Goal: Task Accomplishment & Management: Complete application form

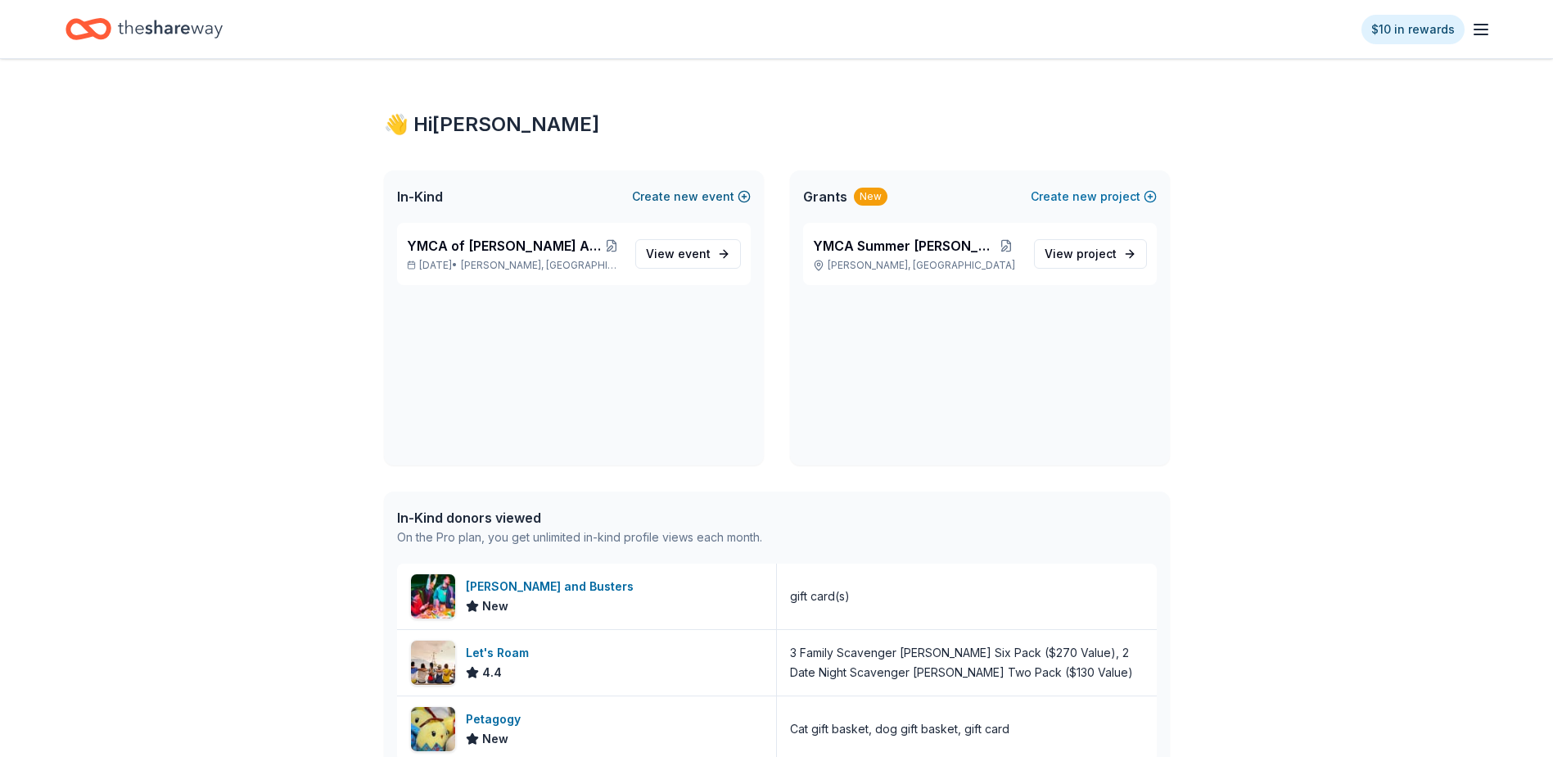
click at [701, 196] on button "Create new event" at bounding box center [691, 197] width 119 height 20
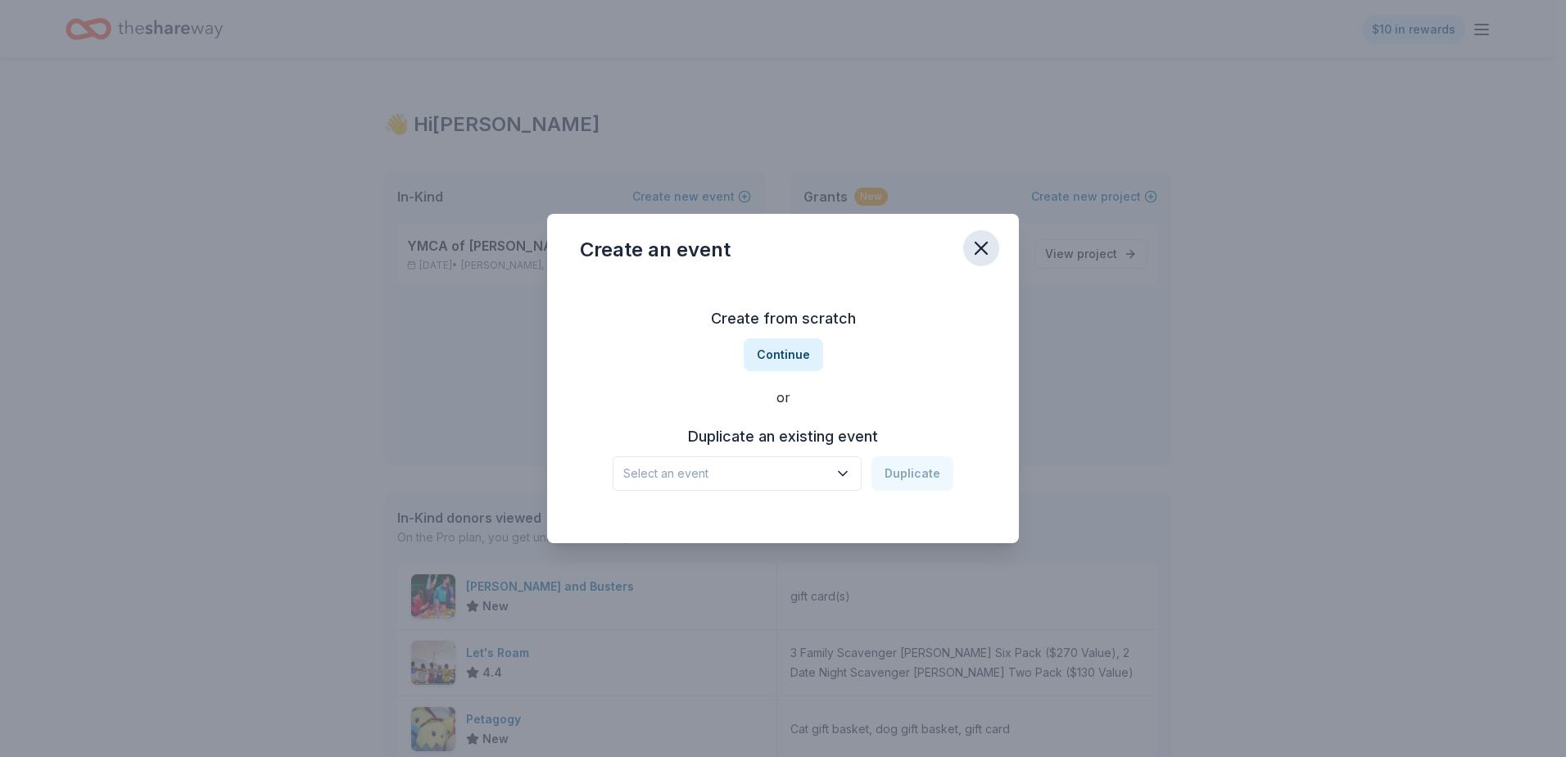
drag, startPoint x: 958, startPoint y: 248, endPoint x: 979, endPoint y: 249, distance: 21.3
click at [972, 248] on div "Create an event" at bounding box center [783, 247] width 472 height 66
click at [979, 249] on icon "button" at bounding box center [980, 247] width 11 height 11
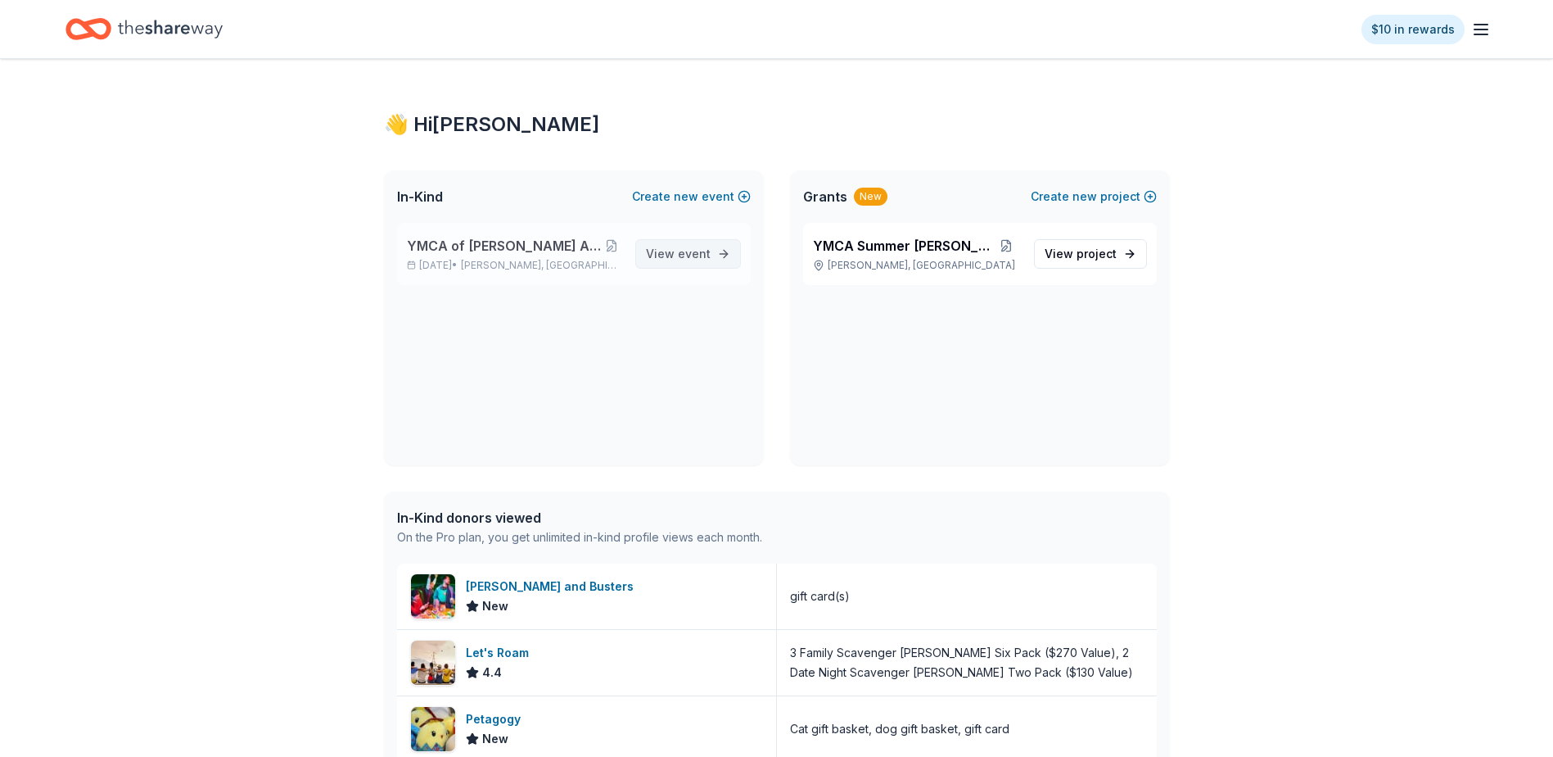
click at [666, 257] on span "View event" at bounding box center [678, 254] width 65 height 20
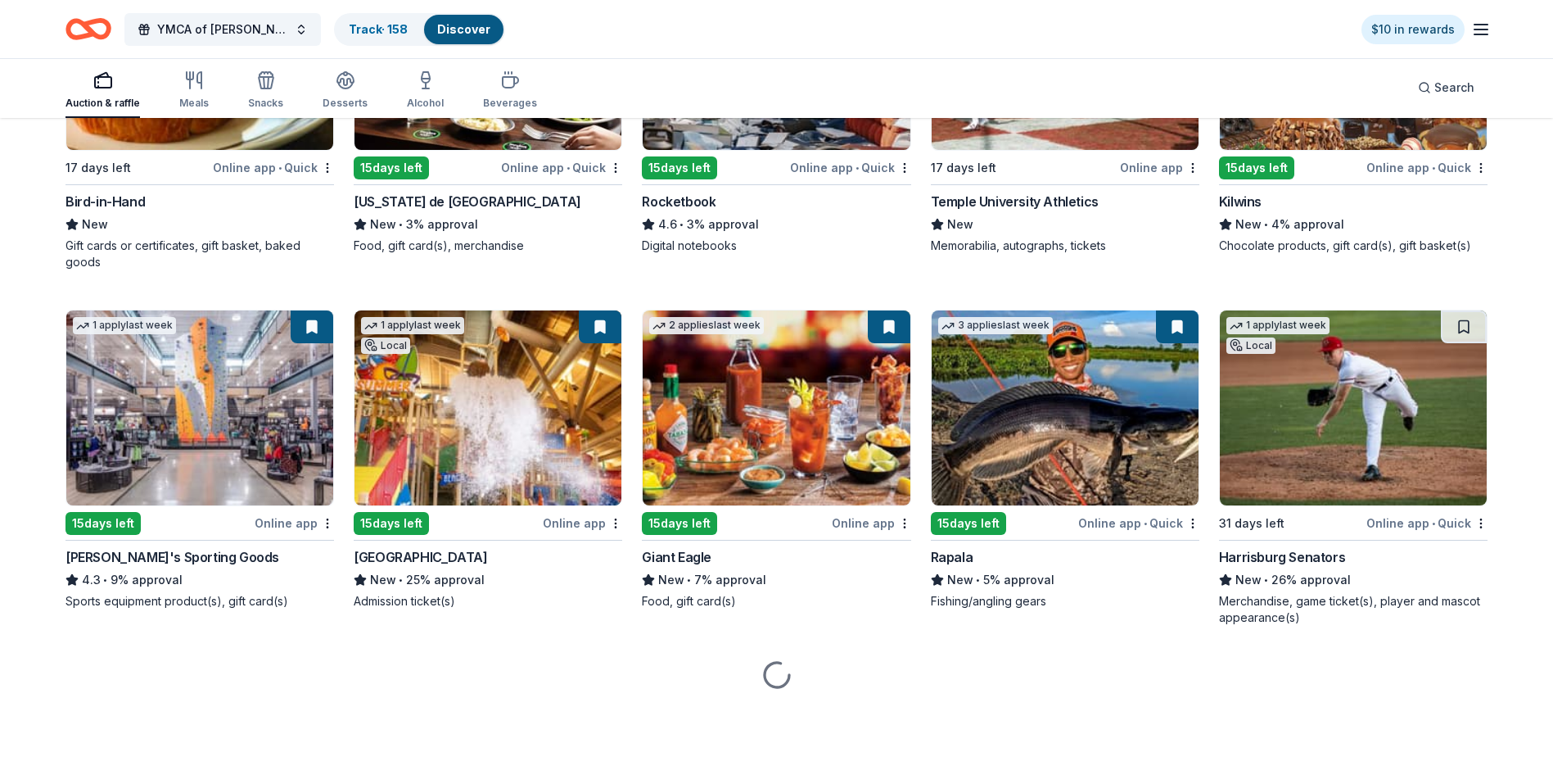
scroll to position [5938, 0]
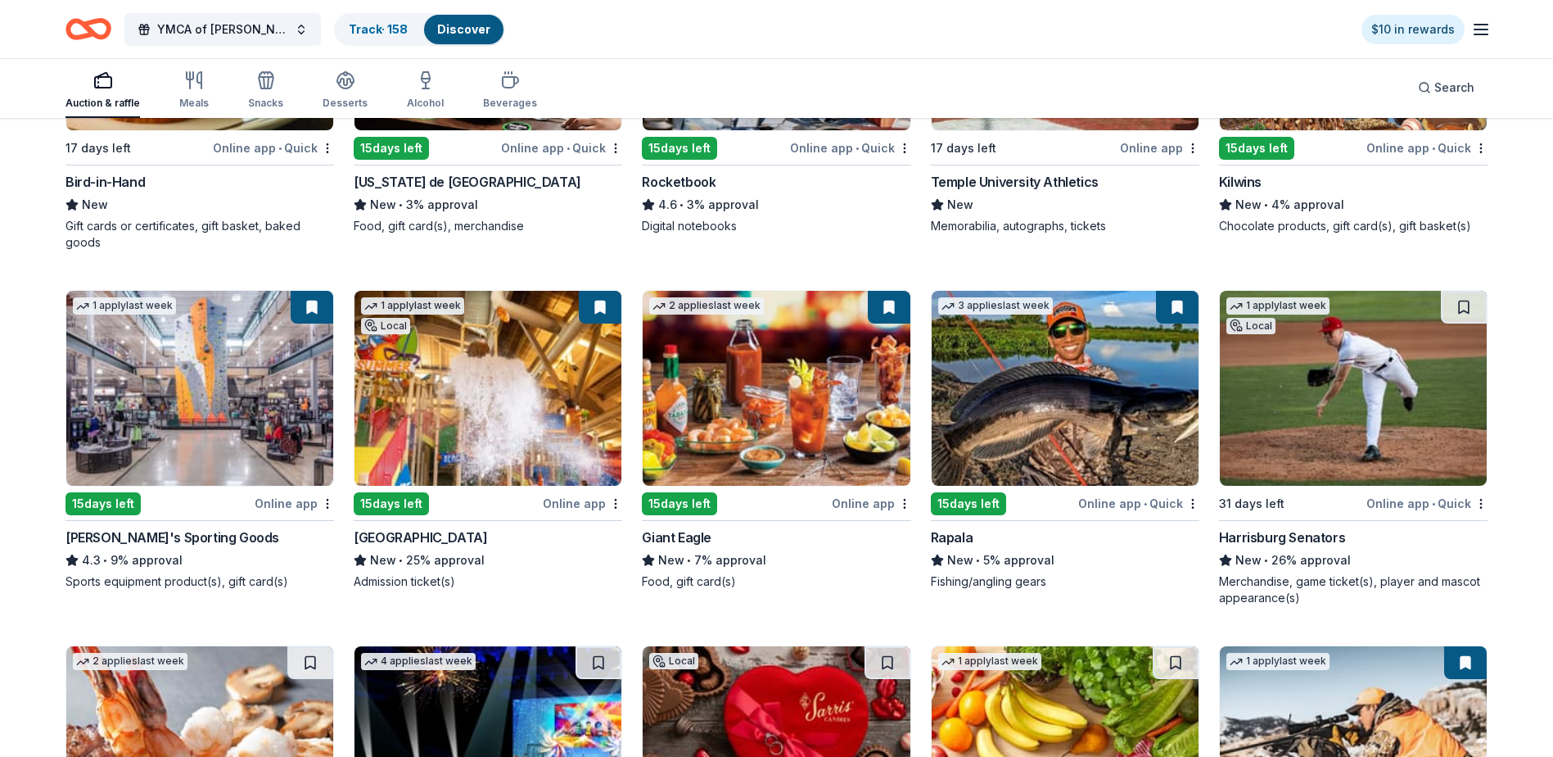
click at [199, 441] on img at bounding box center [199, 388] width 267 height 195
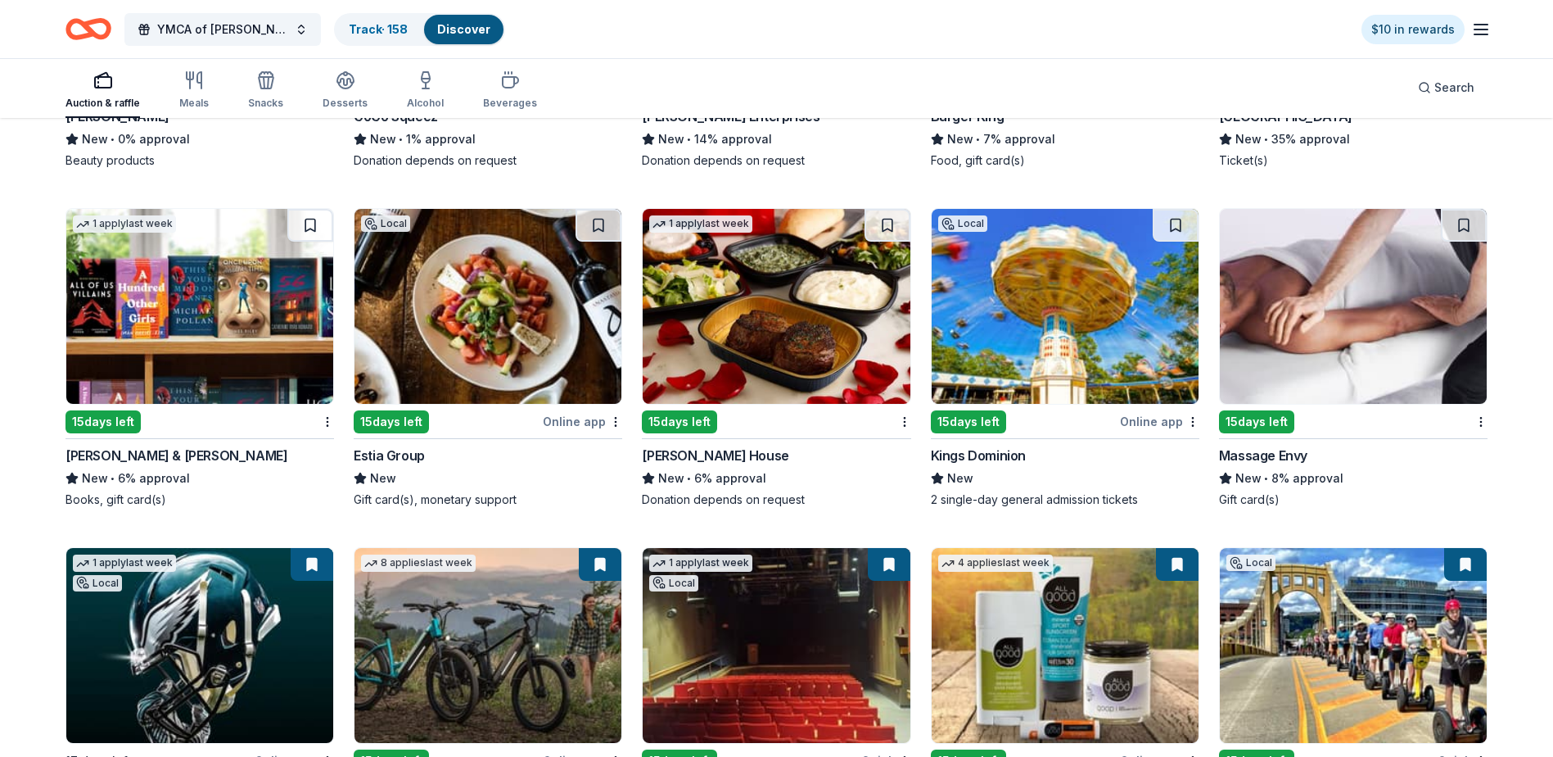
scroll to position [11925, 0]
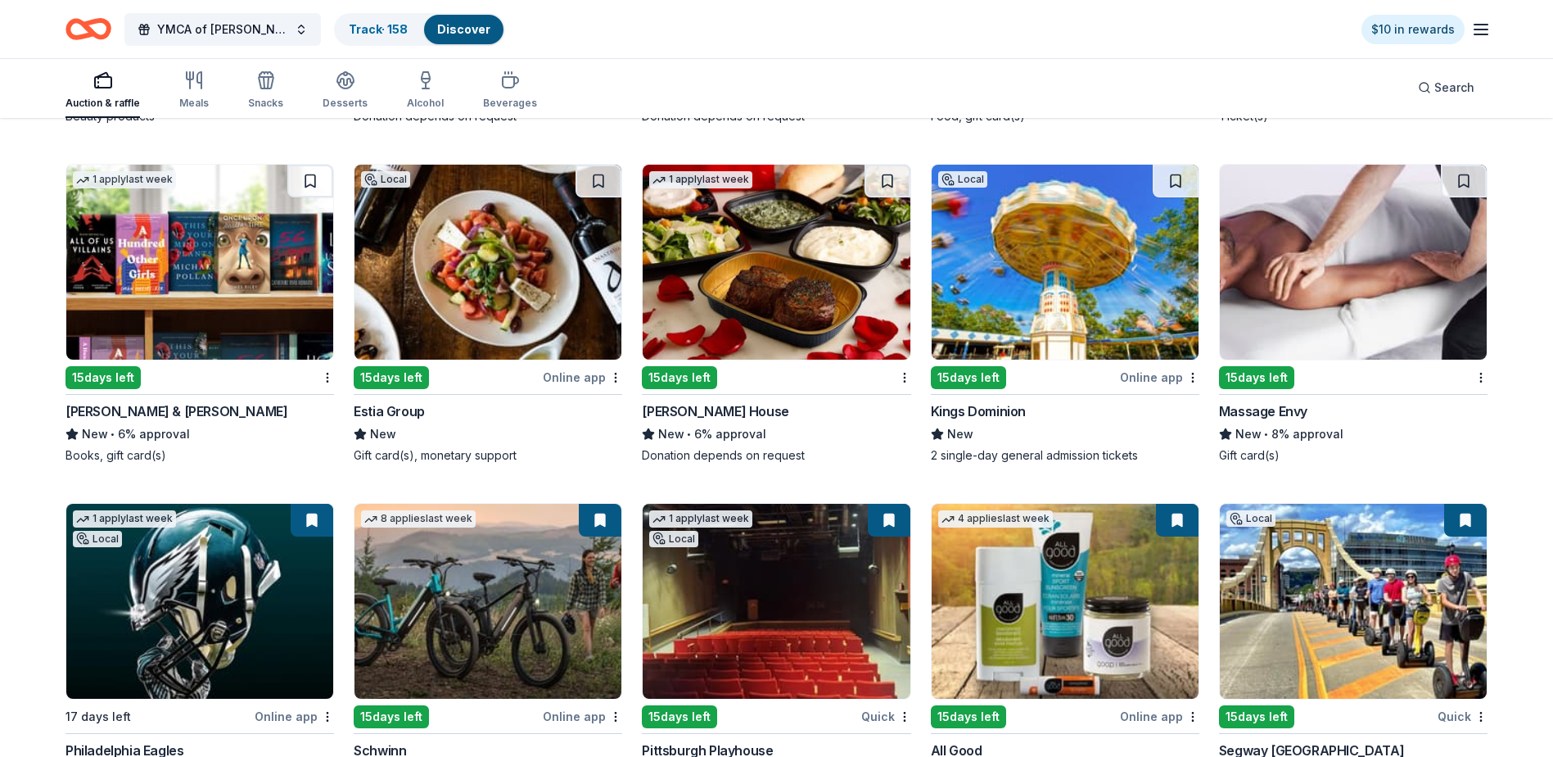
click at [177, 279] on img at bounding box center [199, 262] width 267 height 195
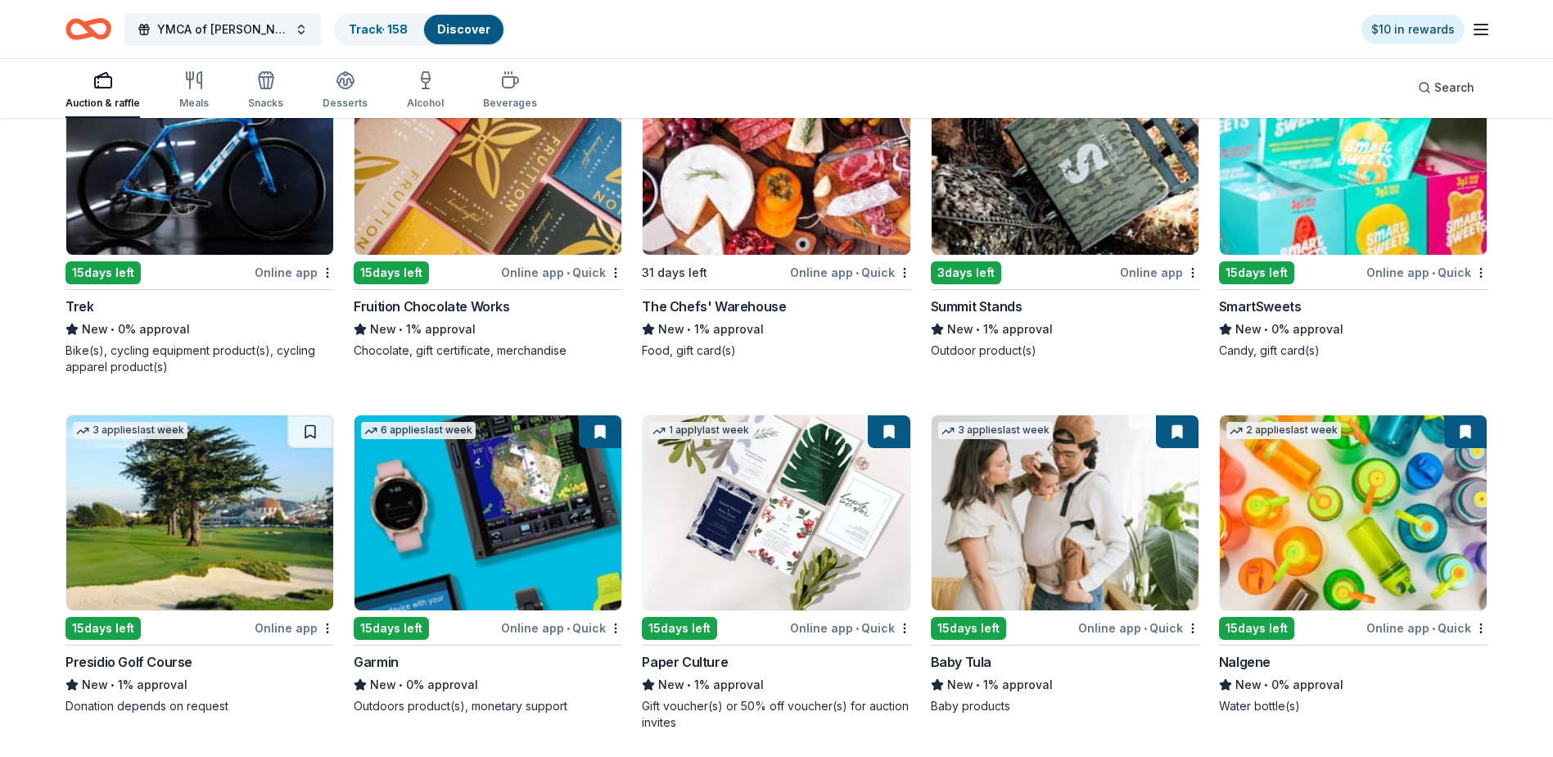
scroll to position [14660, 0]
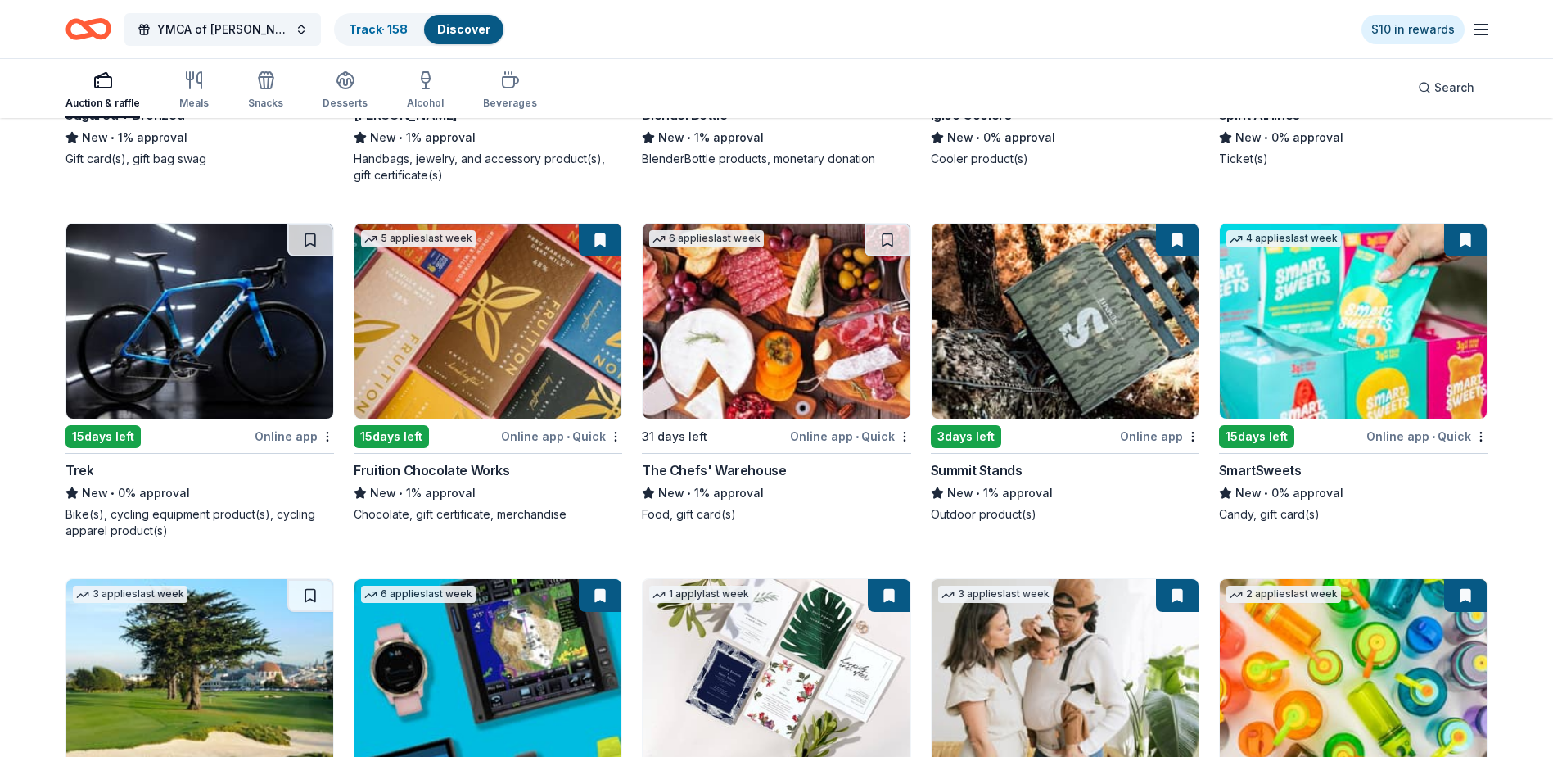
click at [161, 382] on img at bounding box center [199, 321] width 267 height 195
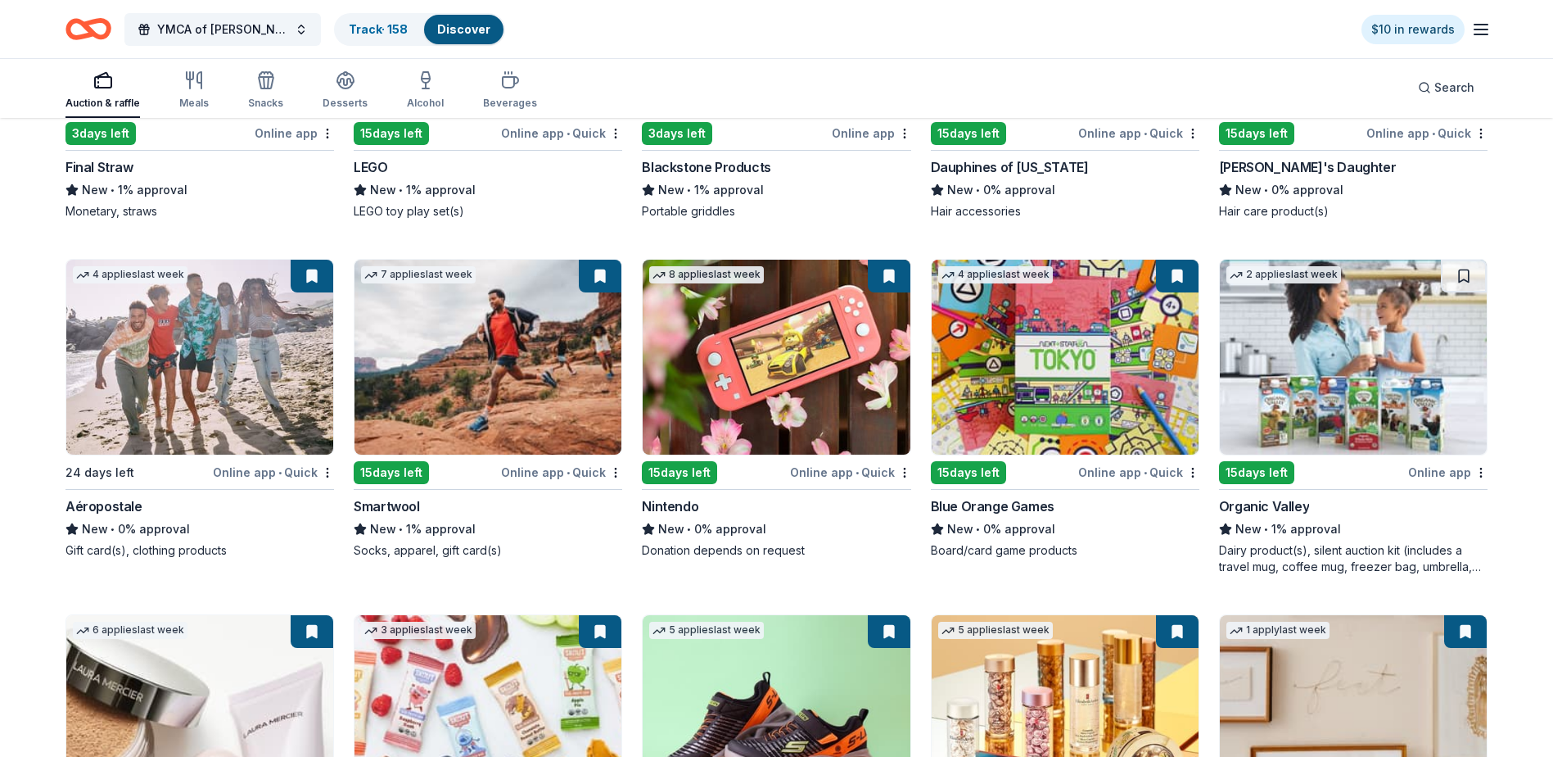
scroll to position [15357, 0]
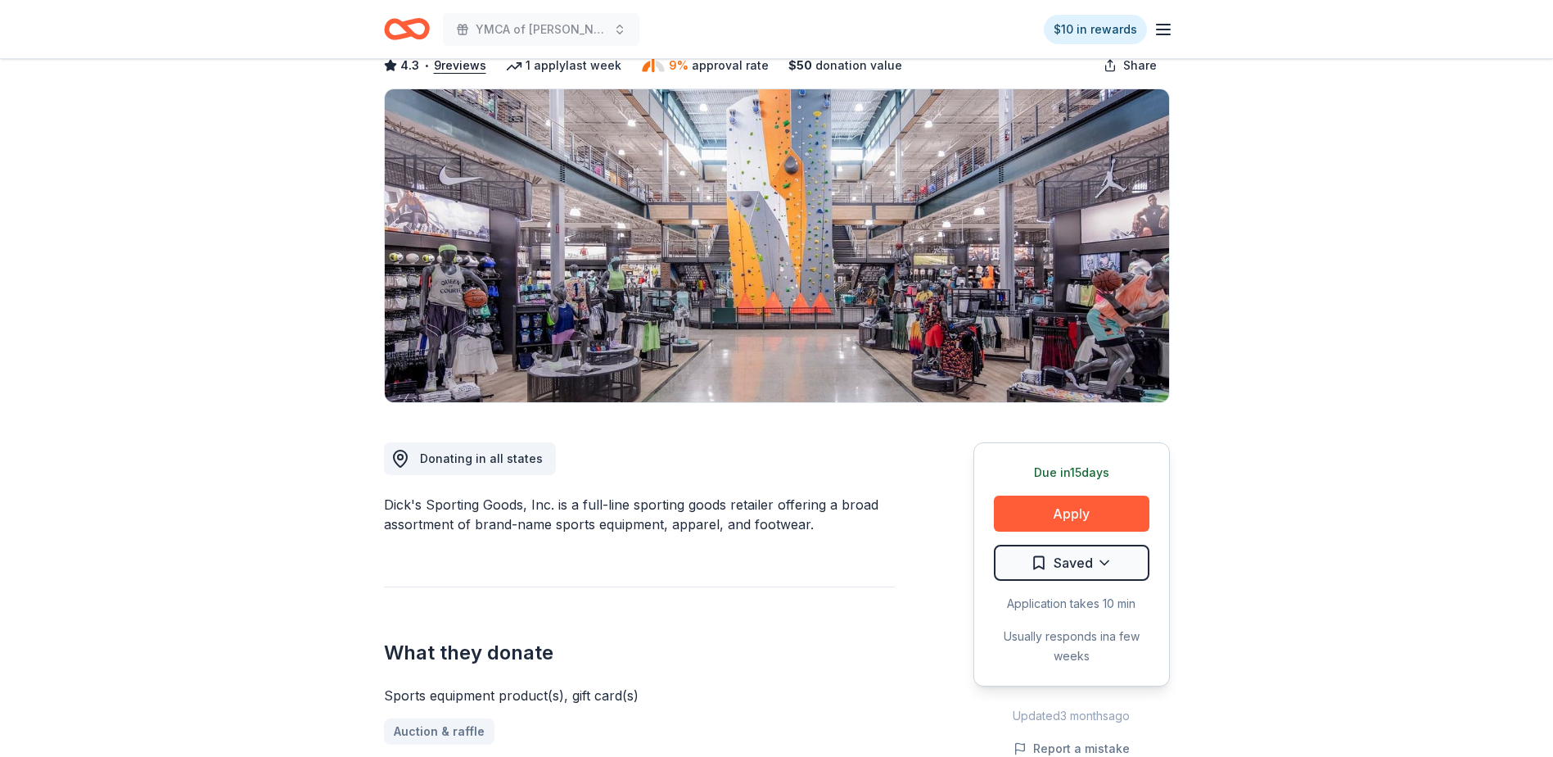
scroll to position [246, 0]
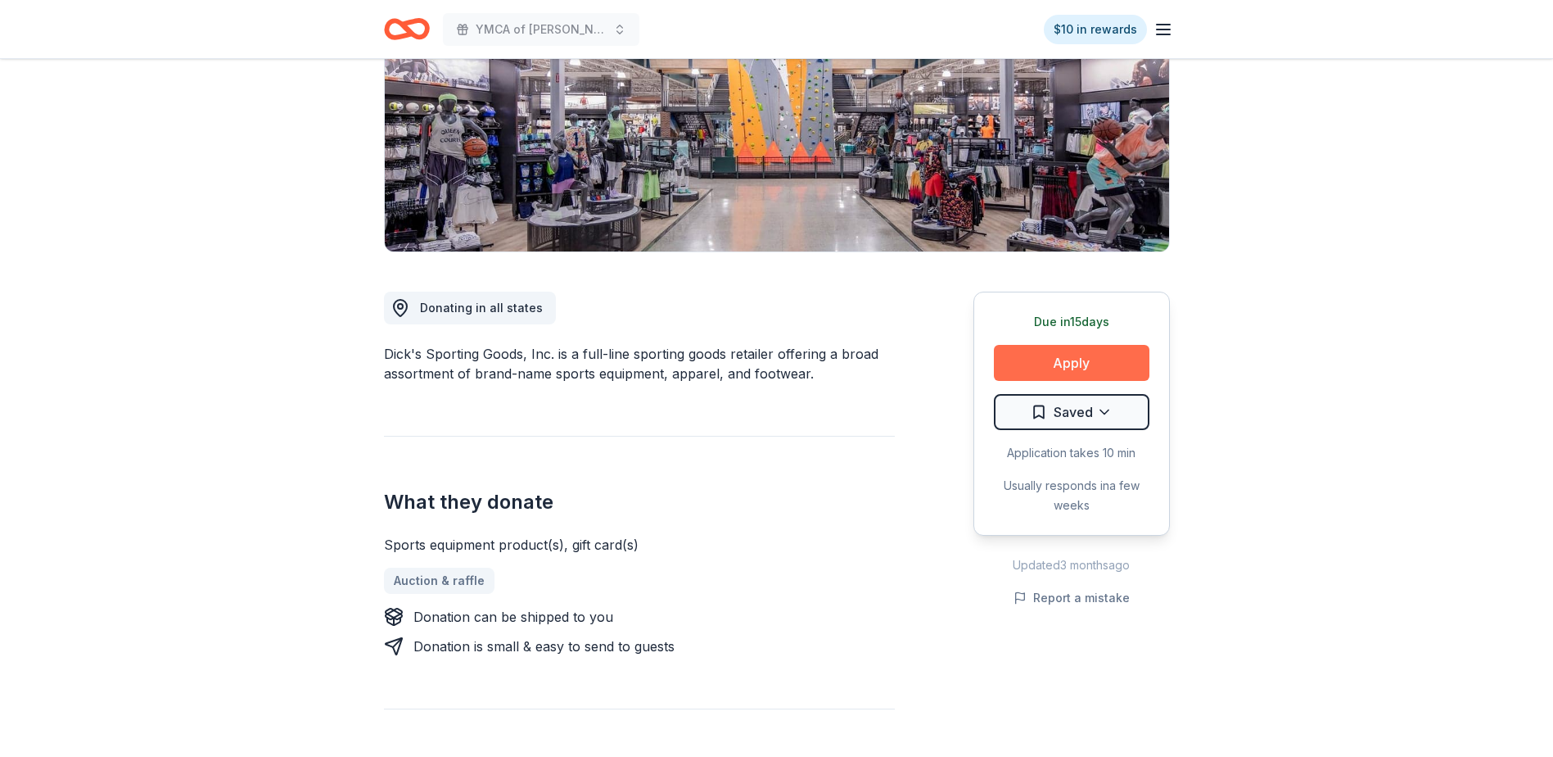
click at [1070, 355] on button "Apply" at bounding box center [1072, 363] width 156 height 36
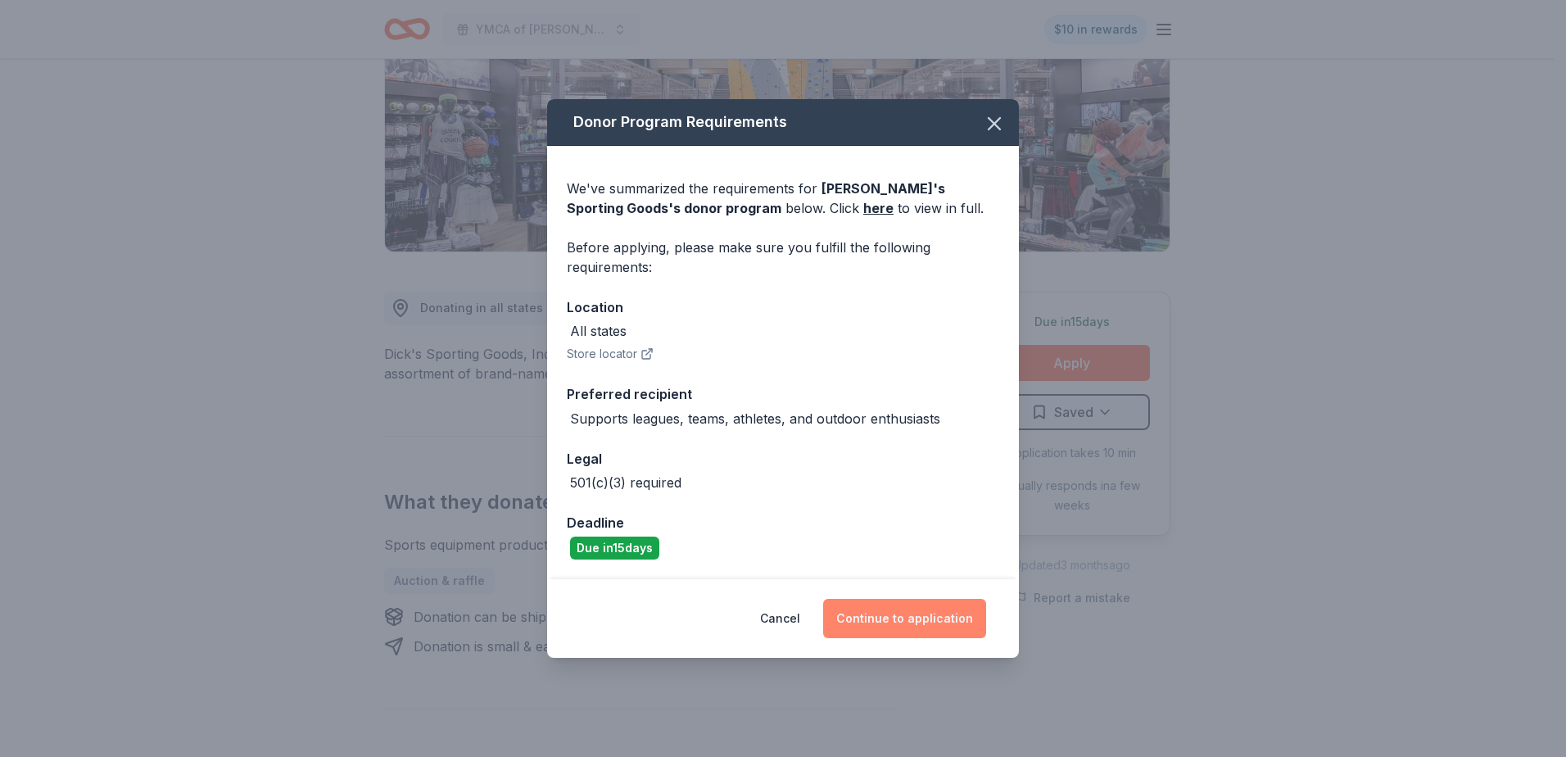
click at [918, 621] on button "Continue to application" at bounding box center [904, 618] width 163 height 39
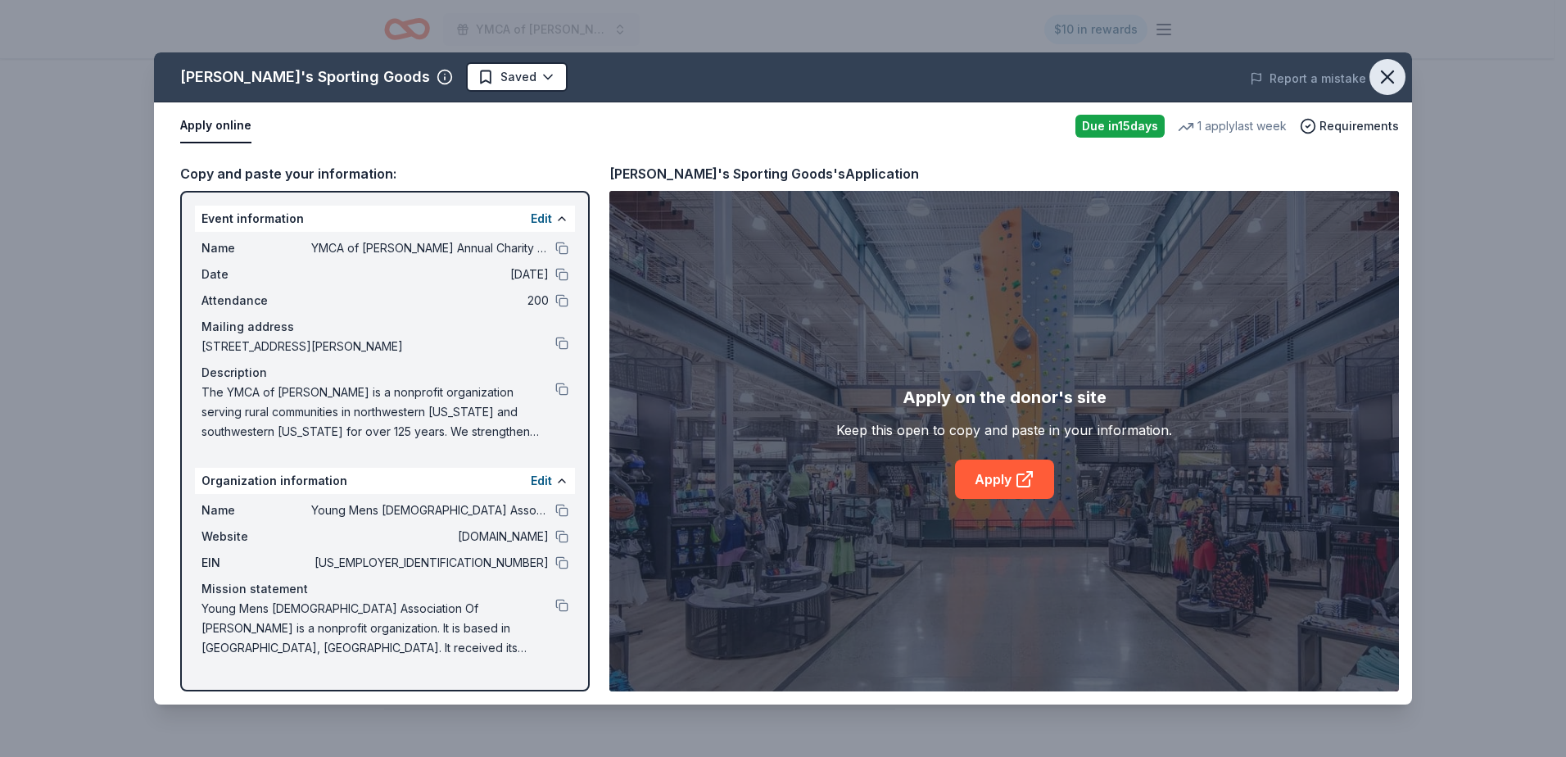
click at [1392, 75] on icon "button" at bounding box center [1387, 77] width 23 height 23
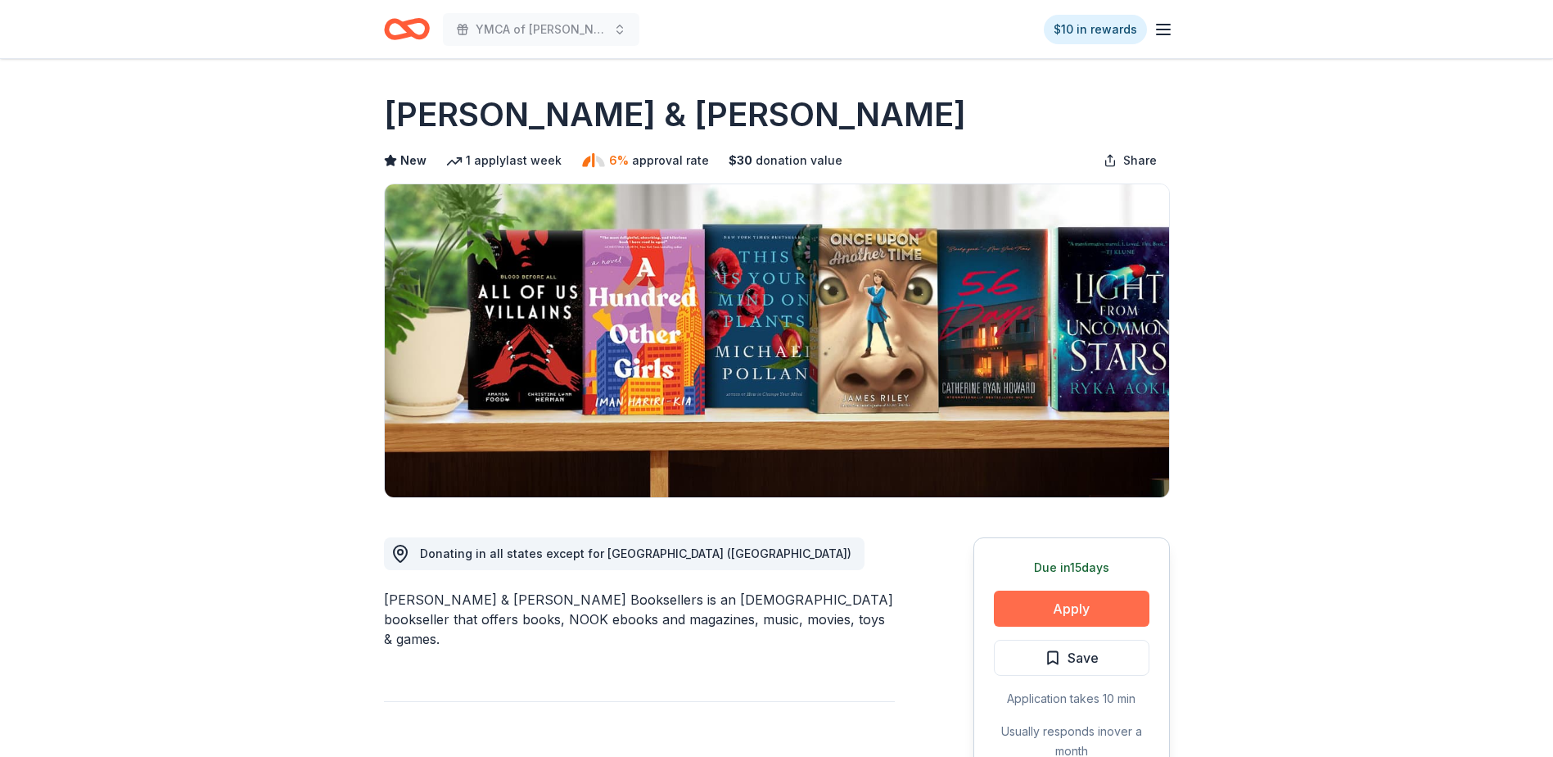
click at [1044, 601] on button "Apply" at bounding box center [1072, 608] width 156 height 36
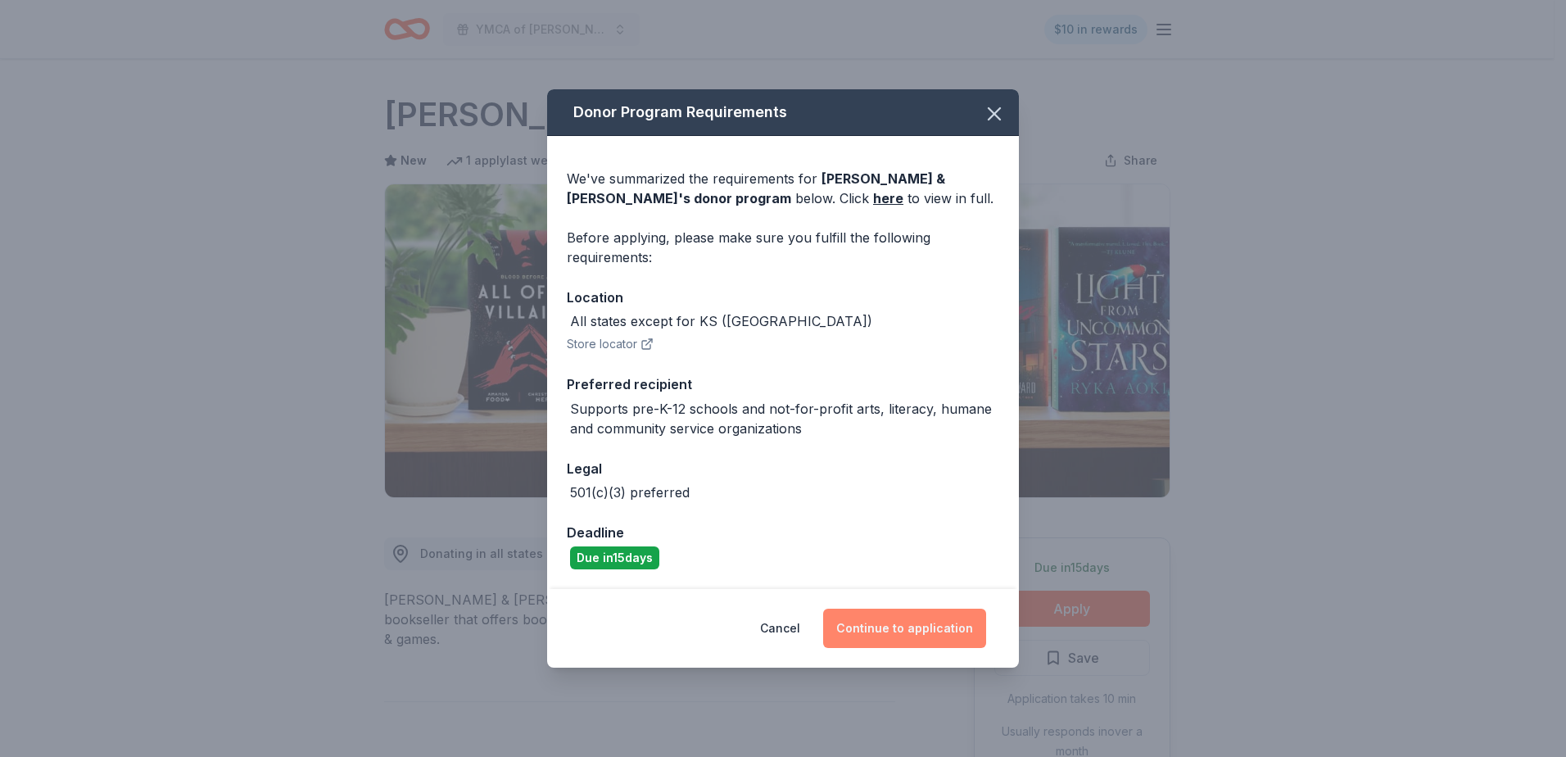
click at [881, 625] on button "Continue to application" at bounding box center [904, 627] width 163 height 39
